Goal: Task Accomplishment & Management: Use online tool/utility

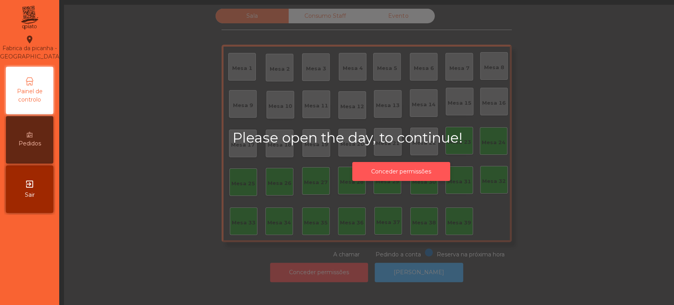
click at [400, 172] on button "Conceder permissões" at bounding box center [401, 171] width 98 height 19
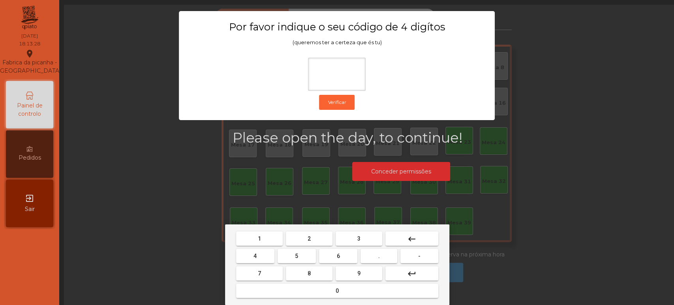
click at [251, 241] on button "1" at bounding box center [259, 239] width 47 height 14
click at [364, 239] on button "3" at bounding box center [359, 239] width 47 height 14
click at [297, 256] on span "5" at bounding box center [296, 256] width 3 height 6
click at [313, 288] on button "0" at bounding box center [337, 291] width 202 height 14
type input "****"
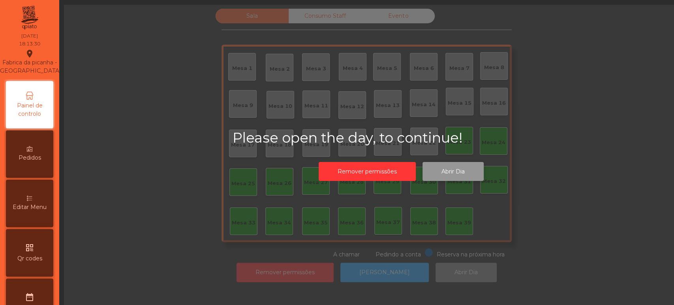
click at [437, 170] on button "Abrir Dia" at bounding box center [453, 171] width 61 height 19
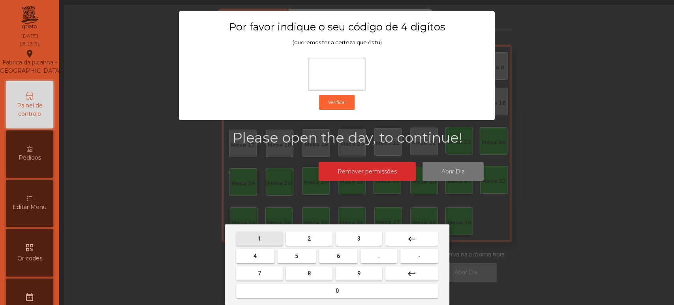
click at [259, 238] on span "1" at bounding box center [259, 238] width 3 height 6
click at [369, 237] on button "3" at bounding box center [359, 239] width 47 height 14
click at [303, 253] on button "5" at bounding box center [297, 256] width 38 height 14
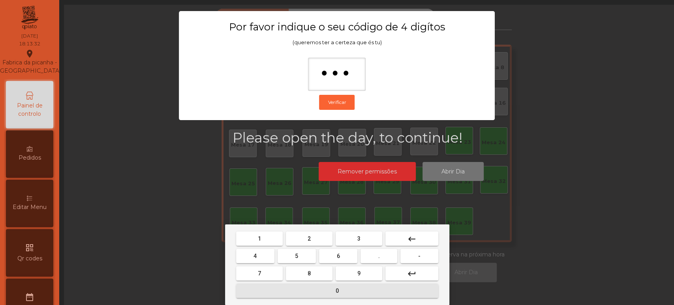
click at [337, 290] on span "0" at bounding box center [337, 291] width 3 height 6
type input "****"
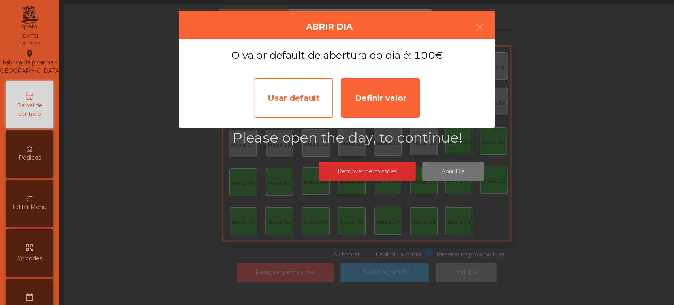
click at [285, 101] on div "Usar default" at bounding box center [293, 98] width 79 height 40
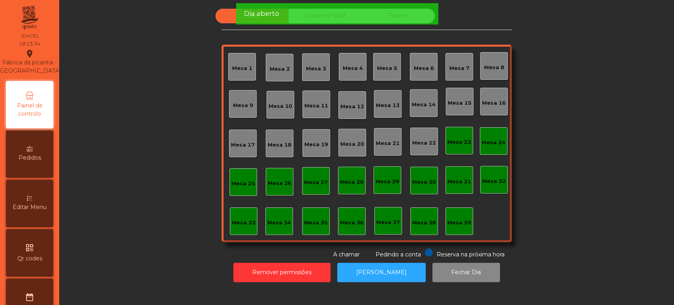
click at [350, 232] on div "Mesa 36" at bounding box center [352, 221] width 28 height 28
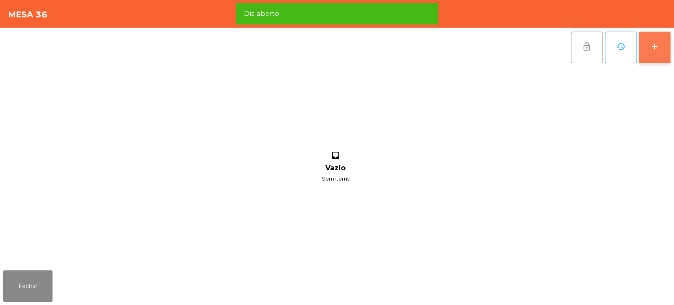
click at [650, 62] on button "add" at bounding box center [655, 48] width 32 height 32
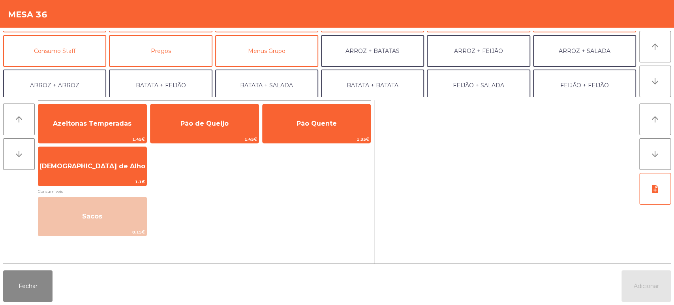
scroll to position [59, 0]
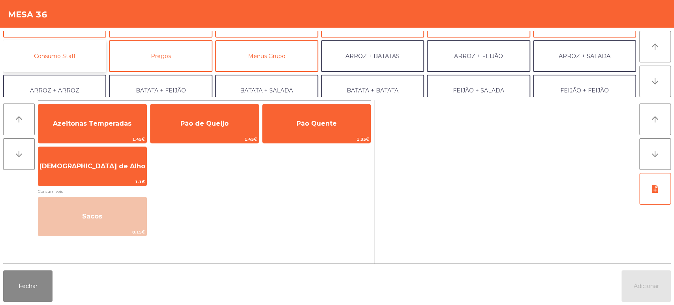
click at [87, 55] on button "Consumo Staff" at bounding box center [54, 56] width 103 height 32
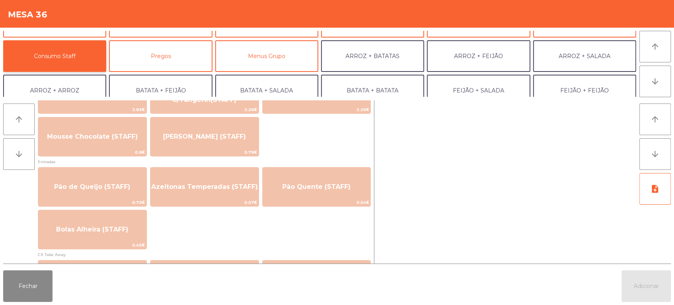
scroll to position [588, 0]
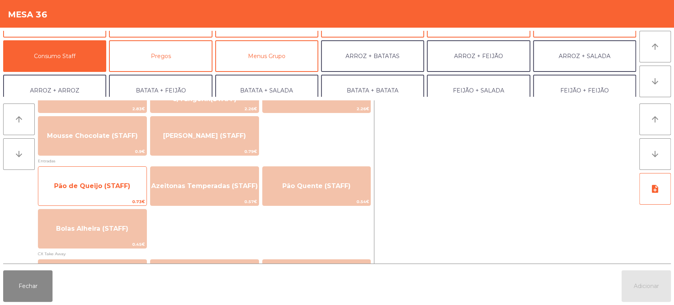
click at [99, 190] on span "Pão de Queijo (STAFF)" at bounding box center [92, 186] width 76 height 8
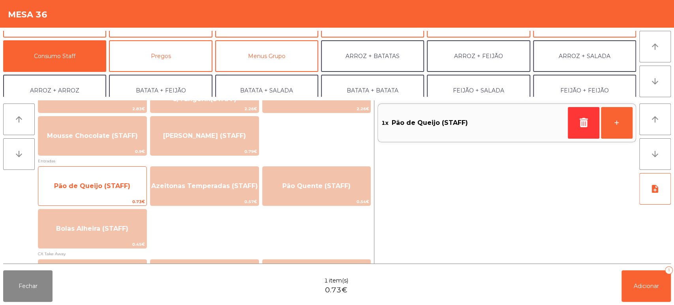
click at [99, 186] on span "Pão de Queijo (STAFF)" at bounding box center [92, 186] width 76 height 8
click at [104, 183] on span "Pão de Queijo (STAFF)" at bounding box center [92, 186] width 76 height 8
click at [121, 188] on span "Pão de Queijo (STAFF)" at bounding box center [92, 186] width 76 height 8
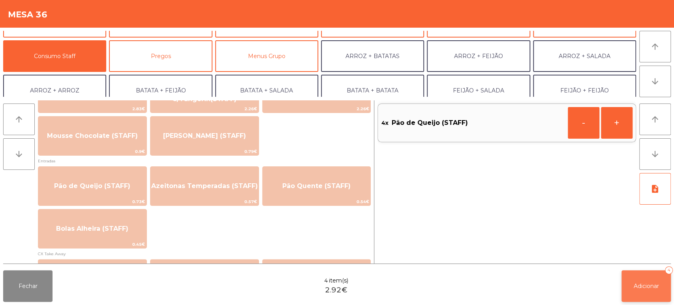
click at [635, 290] on button "Adicionar 4" at bounding box center [646, 286] width 49 height 32
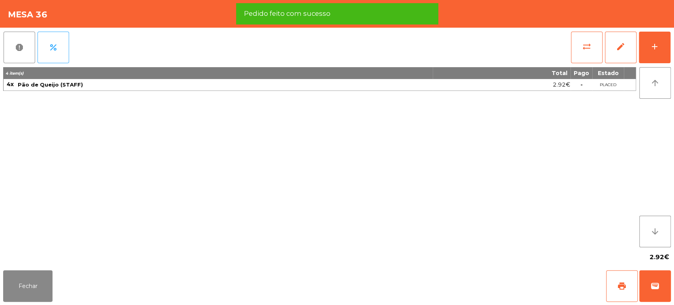
click at [37, 263] on div "2.92€" at bounding box center [337, 257] width 668 height 20
click at [3, 285] on div "Fechar print wallet" at bounding box center [337, 286] width 674 height 38
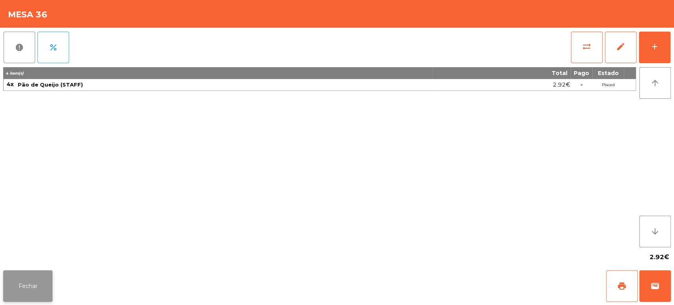
click at [22, 298] on button "Fechar" at bounding box center [27, 286] width 49 height 32
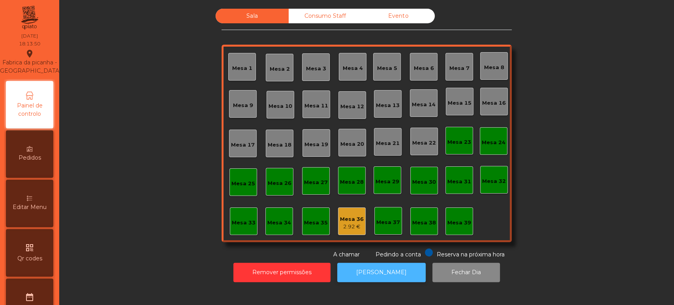
click at [390, 279] on button "[PERSON_NAME]" at bounding box center [381, 272] width 89 height 19
